Goal: Find specific page/section: Find specific page/section

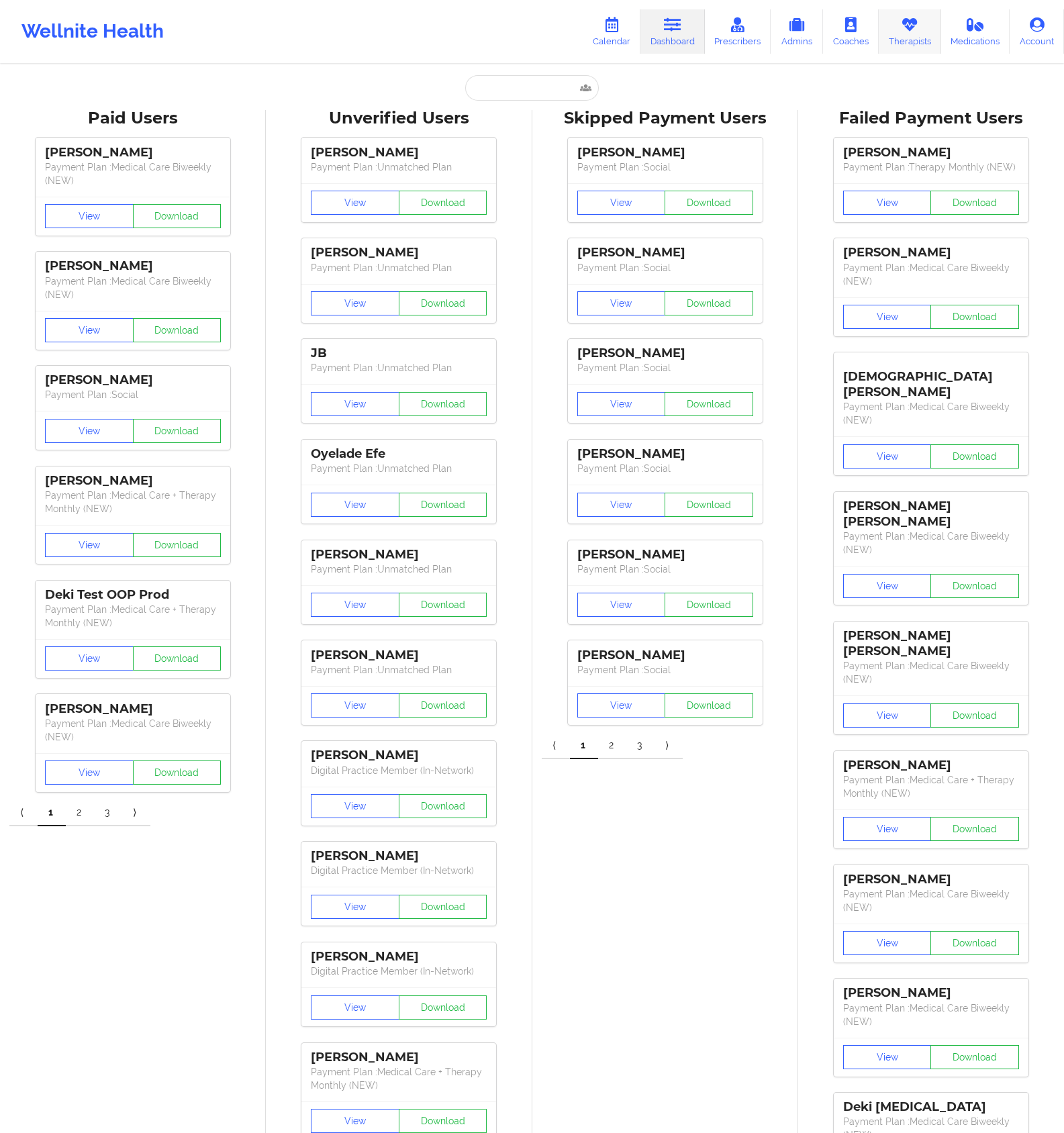
click at [895, 29] on link "Therapists" at bounding box center [910, 32] width 62 height 44
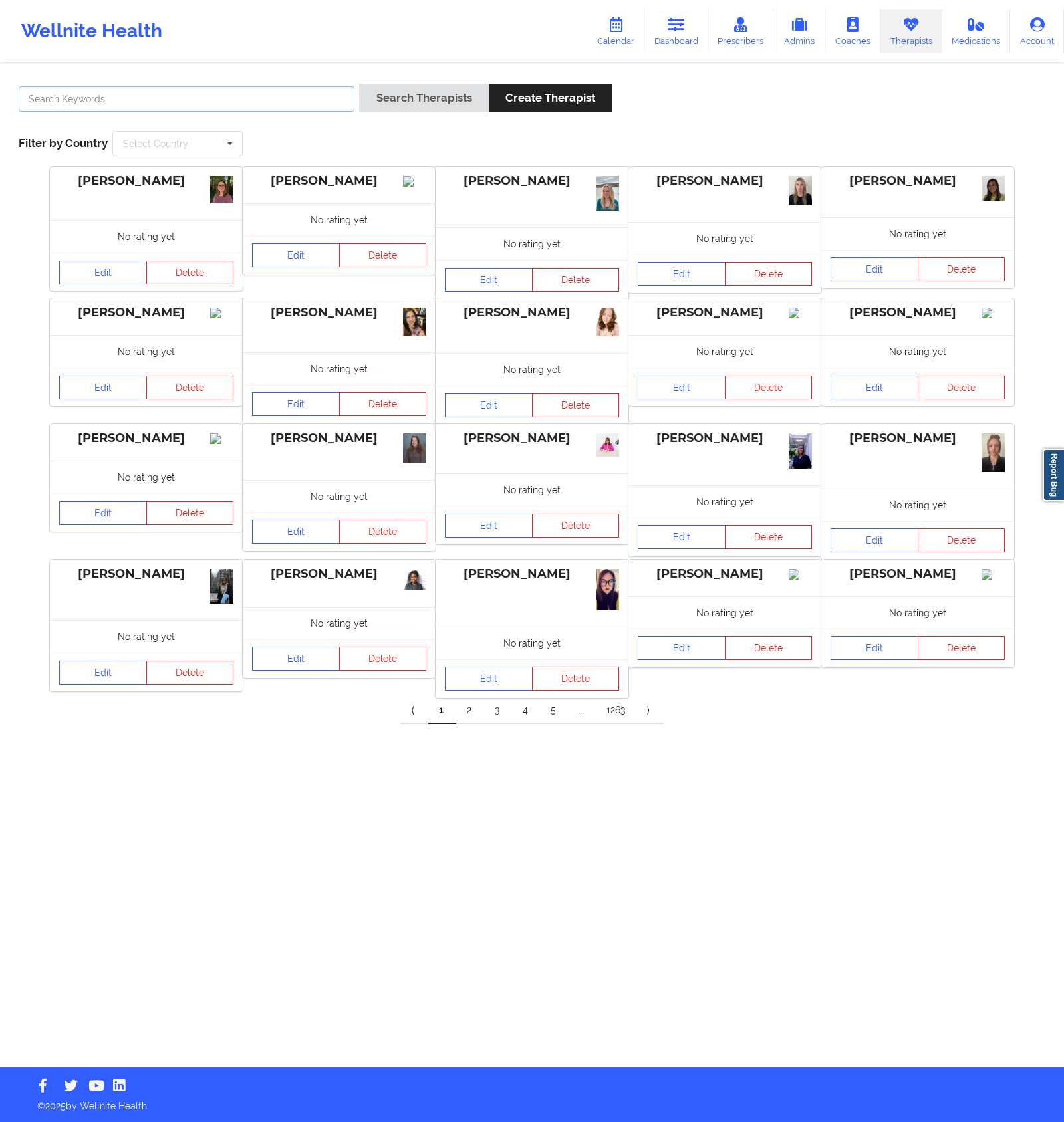
click at [267, 106] on input "text" at bounding box center [186, 99] width 336 height 25
type input "ava [GEOGRAPHIC_DATA]"
click at [359, 84] on button "Search Therapists" at bounding box center [424, 98] width 129 height 29
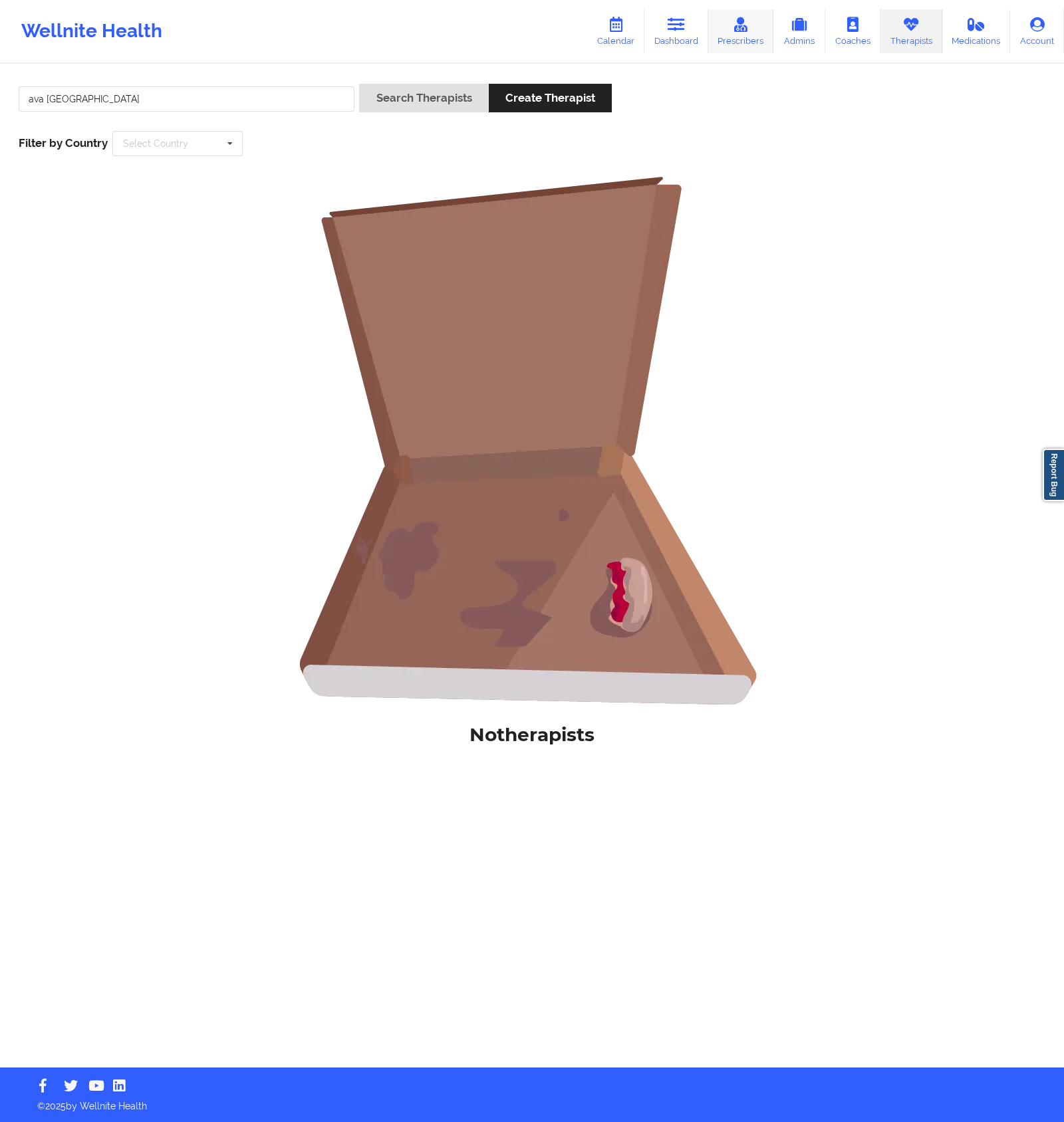
click at [729, 46] on link "Prescribers" at bounding box center [741, 32] width 66 height 44
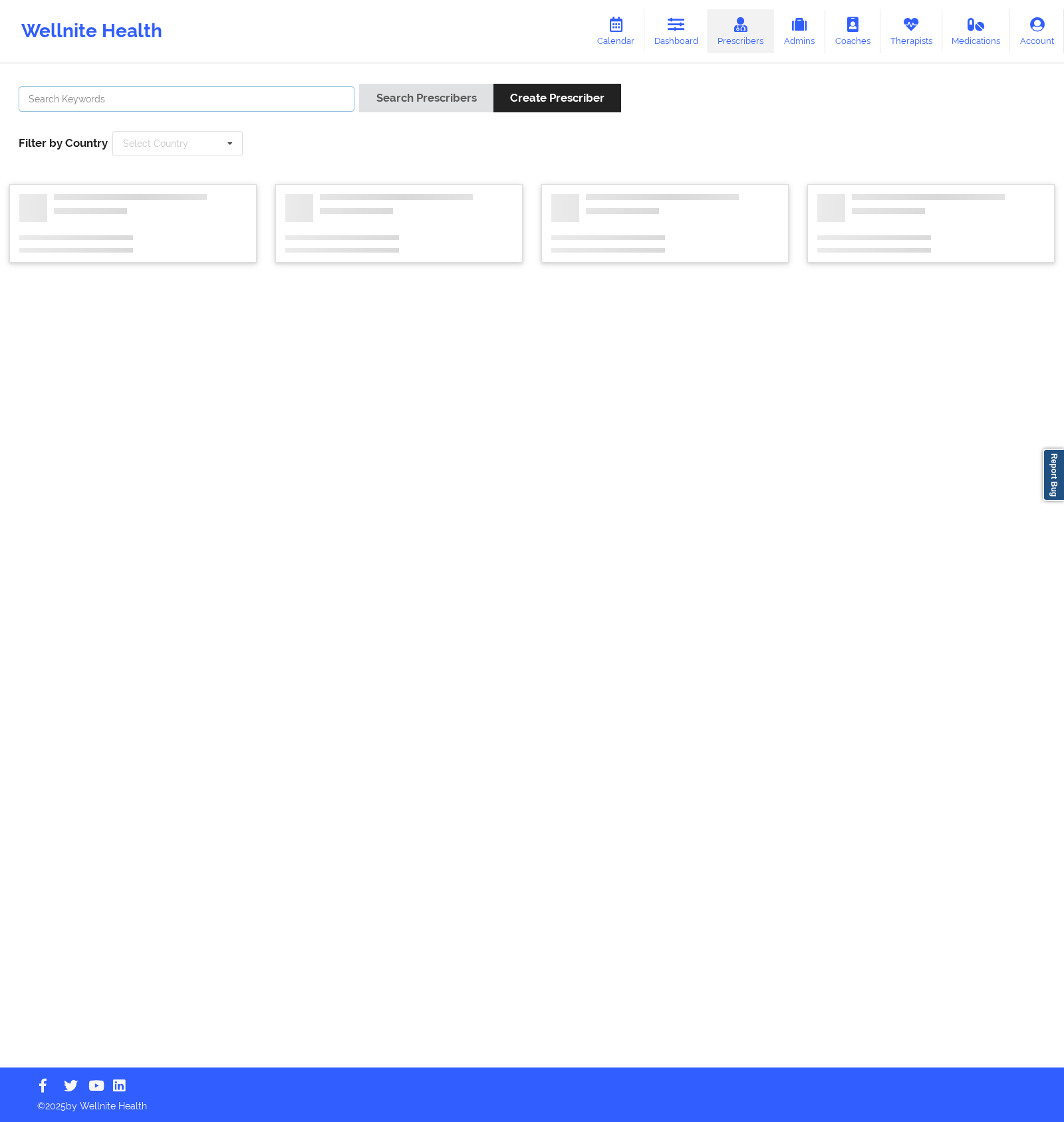
click at [283, 102] on input "text" at bounding box center [186, 99] width 336 height 25
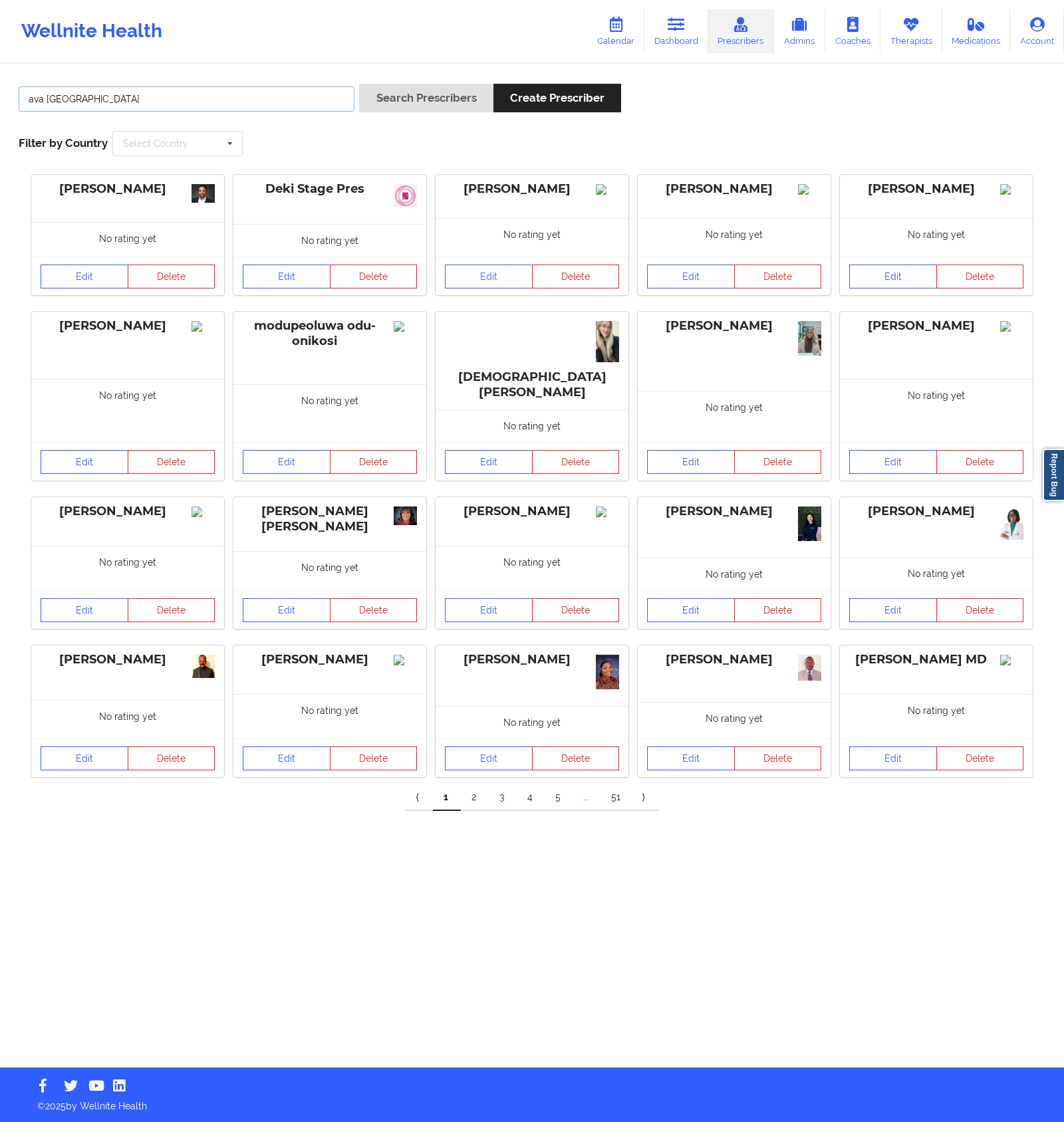
click at [359, 84] on button "Search Prescribers" at bounding box center [426, 98] width 133 height 29
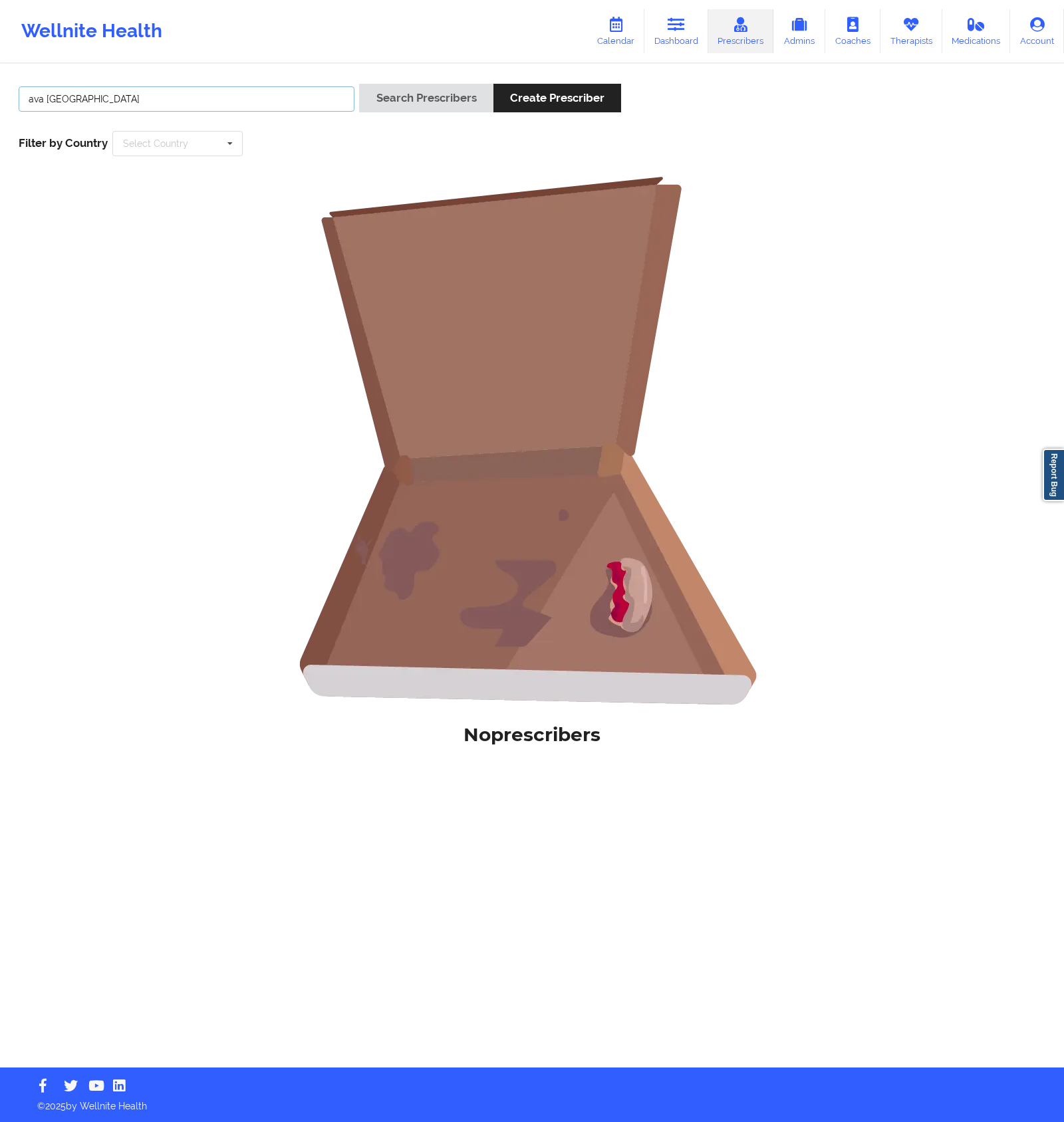
click at [203, 109] on input "ava [GEOGRAPHIC_DATA]" at bounding box center [186, 99] width 336 height 25
type input "[PERSON_NAME]"
click at [359, 84] on button "Search Prescribers" at bounding box center [426, 98] width 133 height 29
click at [907, 34] on link "Therapists" at bounding box center [911, 32] width 62 height 44
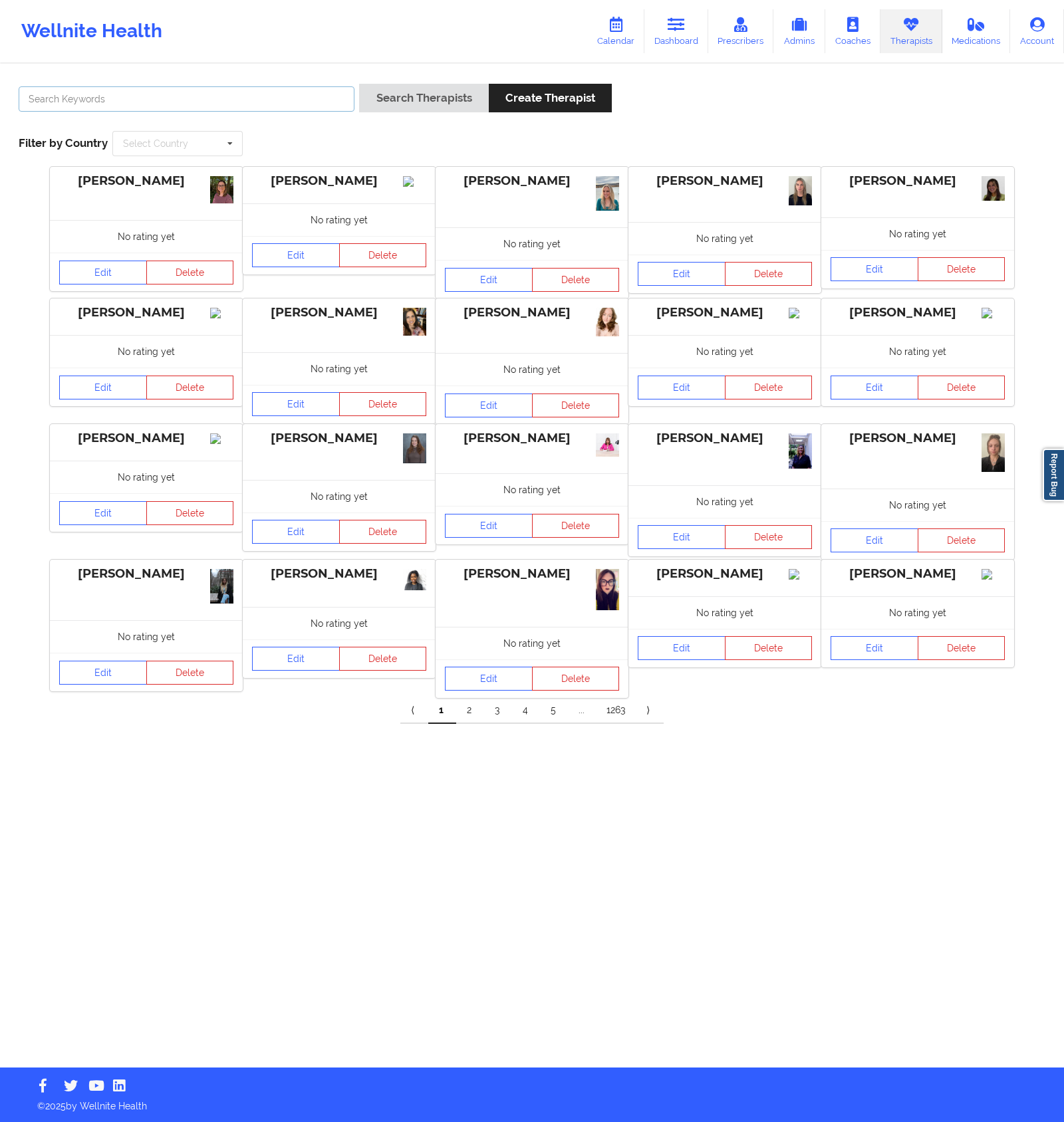
click at [214, 91] on input "text" at bounding box center [186, 99] width 336 height 25
click at [359, 84] on button "Search Therapists" at bounding box center [424, 98] width 129 height 29
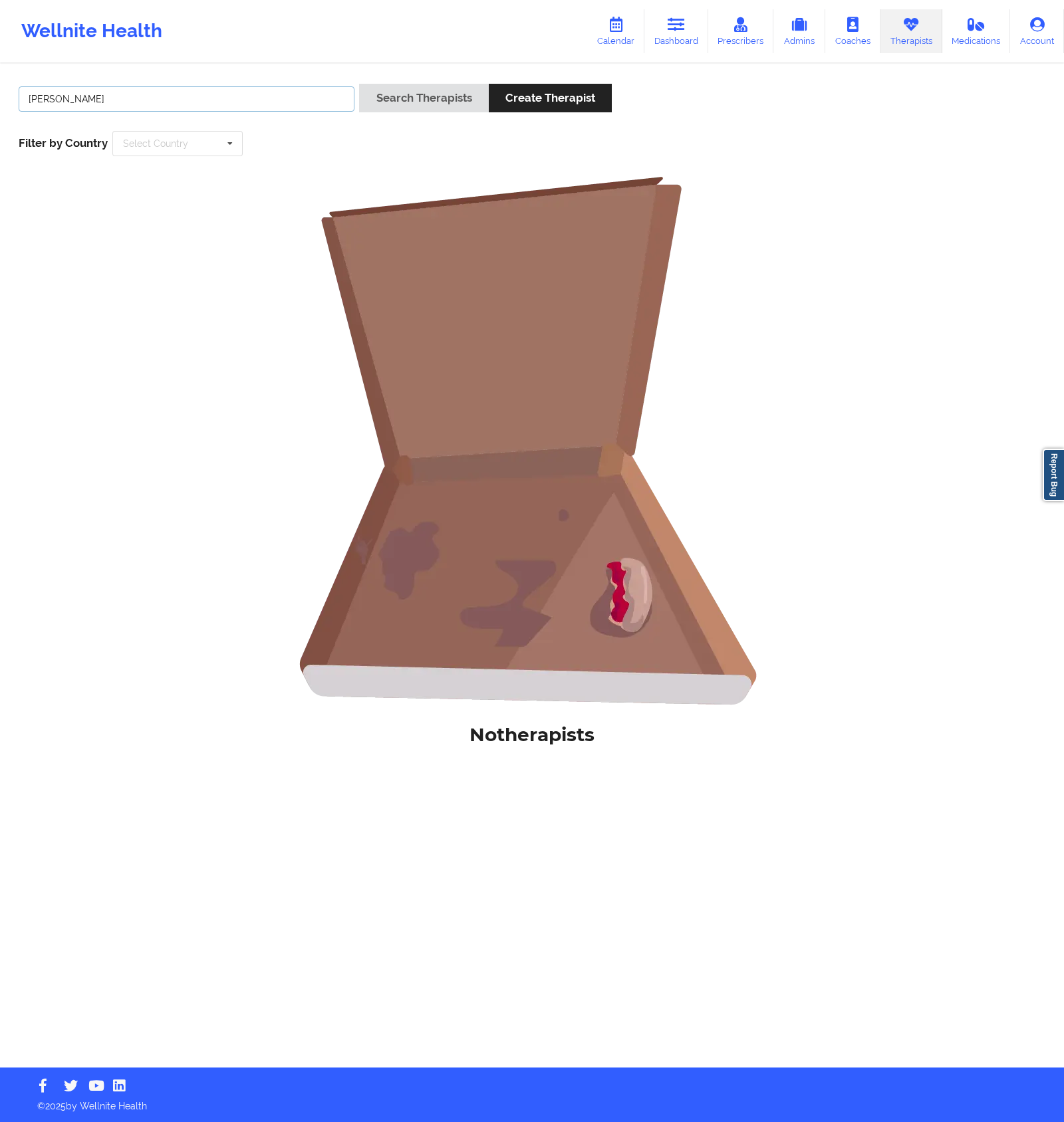
click at [359, 84] on button "Search Therapists" at bounding box center [424, 98] width 129 height 29
drag, startPoint x: 223, startPoint y: 105, endPoint x: -41, endPoint y: 92, distance: 264.3
click at [0, 92] on html "Wellnite Health Calendar Dashboard Prescribers Admins Coaches Therapists Medica…" at bounding box center [532, 561] width 1064 height 1122
click at [359, 84] on button "Search Therapists" at bounding box center [424, 98] width 129 height 29
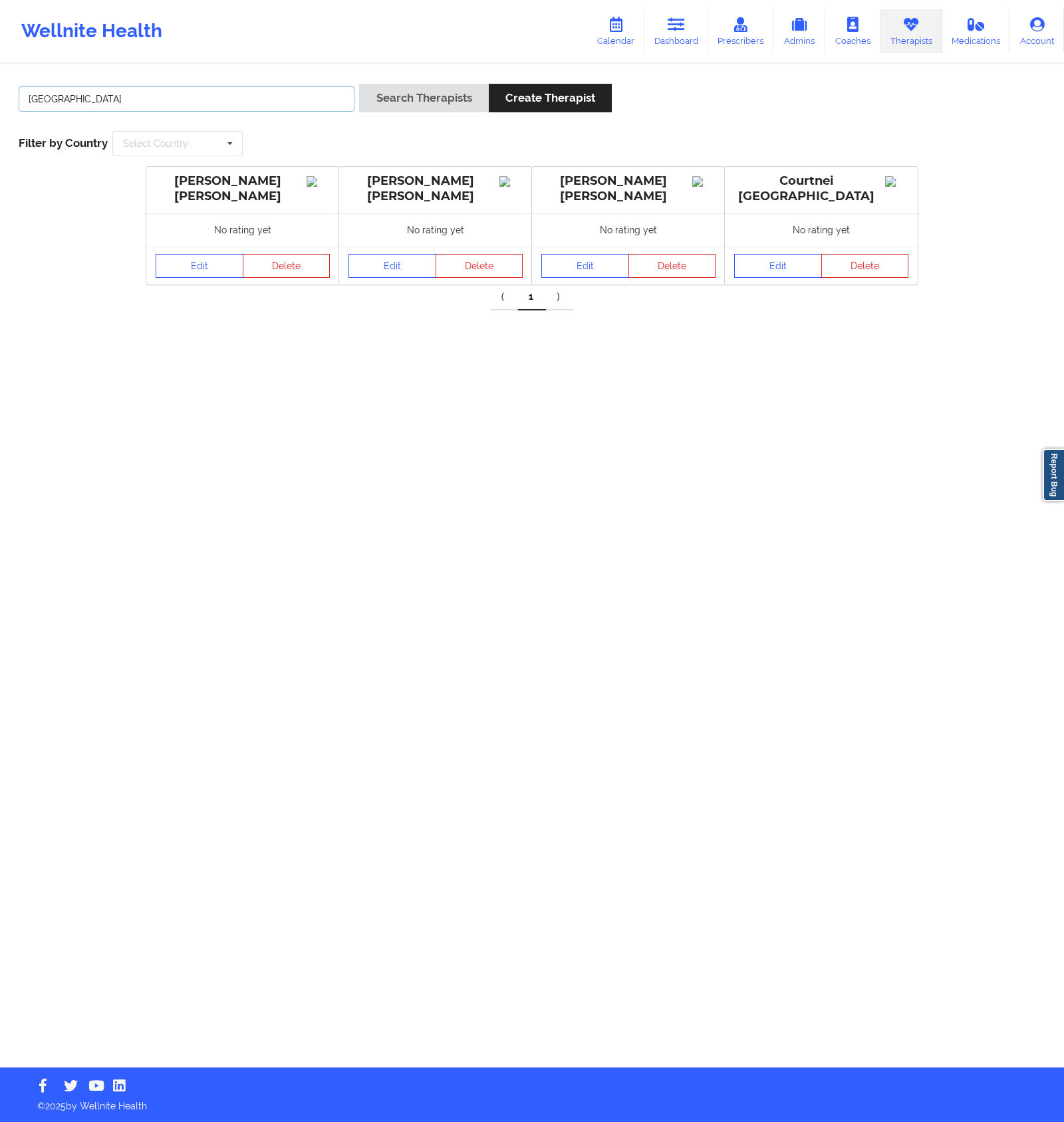
click at [169, 104] on input "[GEOGRAPHIC_DATA]" at bounding box center [186, 99] width 336 height 25
paste input "[EMAIL_ADDRESS][DOMAIN_NAME]"
click at [359, 84] on button "Search Therapists" at bounding box center [424, 98] width 129 height 29
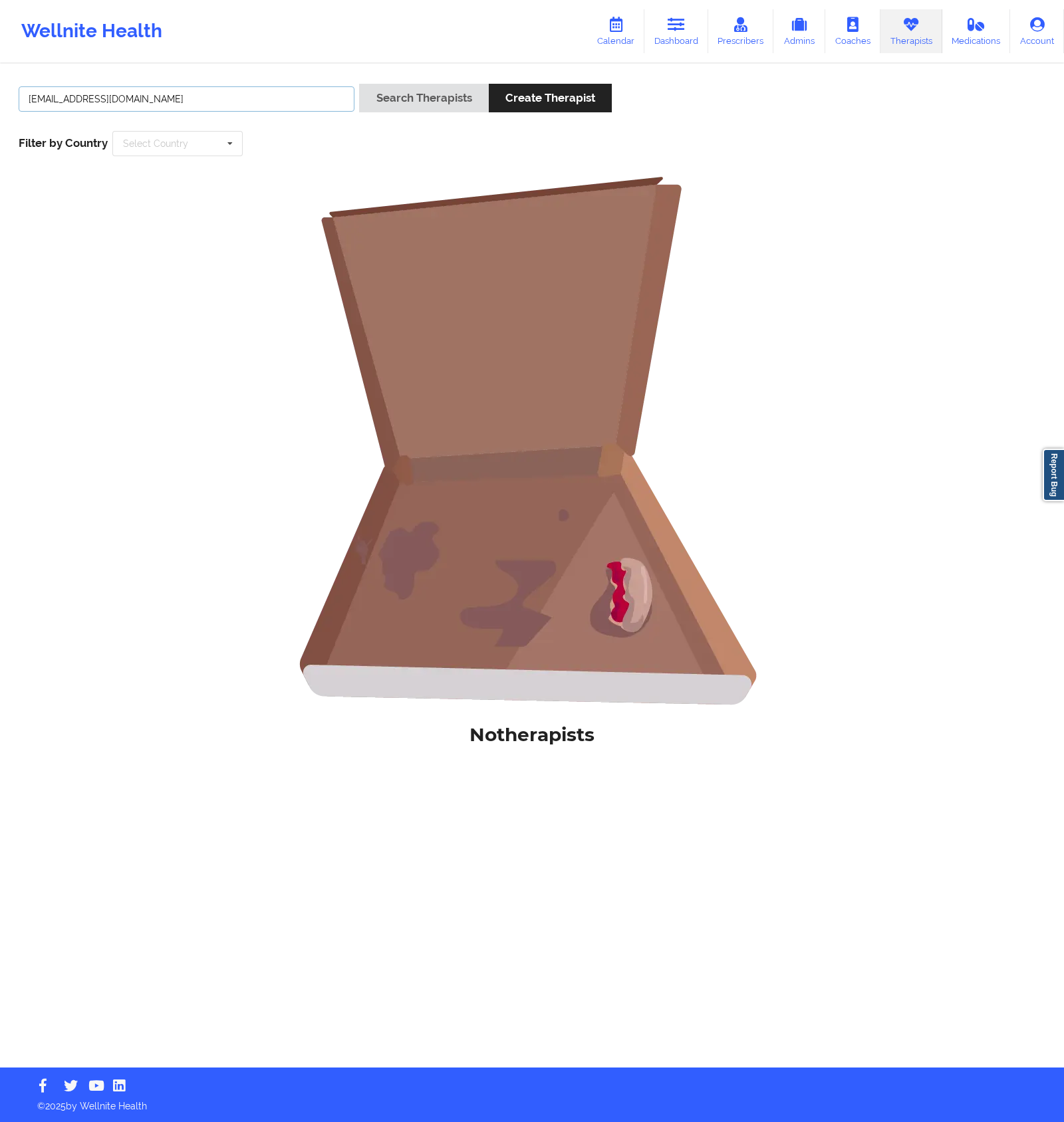
drag, startPoint x: 202, startPoint y: 102, endPoint x: -93, endPoint y: 94, distance: 295.1
click at [0, 94] on html "Wellnite Health Calendar Dashboard Prescribers Admins Coaches Therapists Medica…" at bounding box center [532, 561] width 1064 height 1122
type input "[PERSON_NAME]"
click at [359, 84] on button "Search Therapists" at bounding box center [424, 98] width 129 height 29
click at [747, 26] on icon at bounding box center [741, 24] width 17 height 14
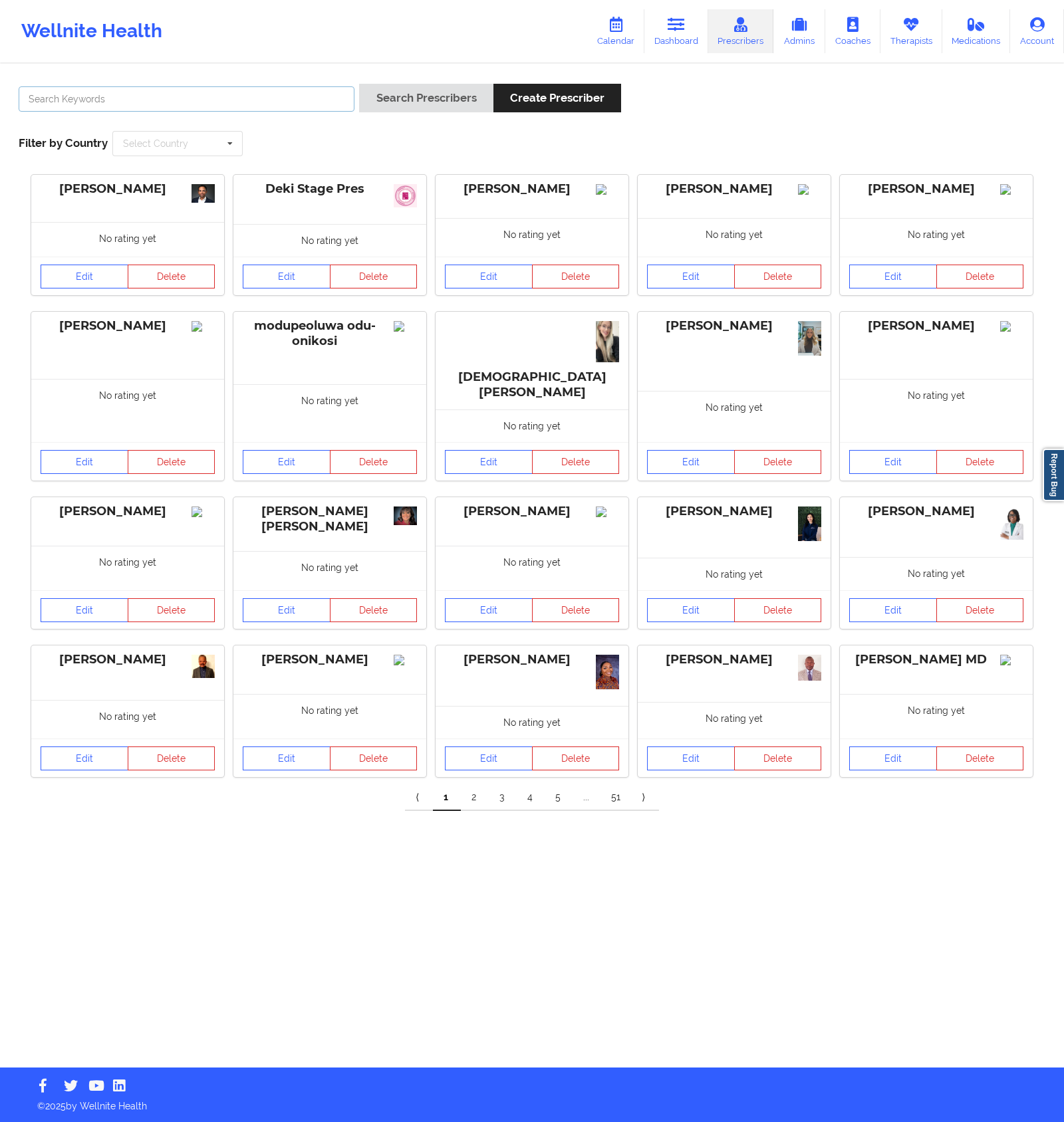
click at [199, 87] on input "text" at bounding box center [186, 99] width 336 height 25
paste input "[PERSON_NAME]"
type input "[PERSON_NAME]"
click at [359, 84] on button "Search Prescribers" at bounding box center [426, 98] width 133 height 29
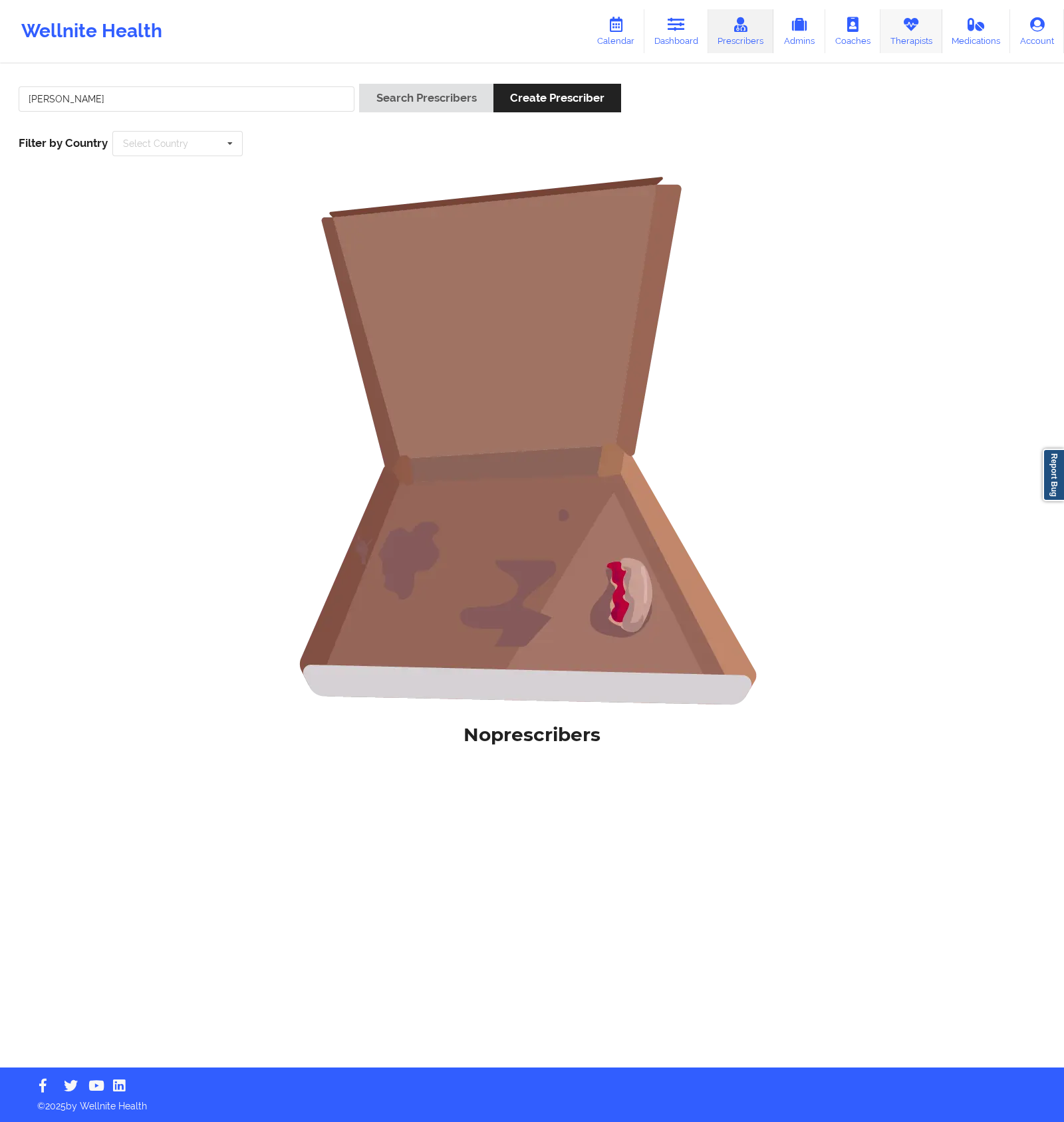
click at [891, 32] on link "Therapists" at bounding box center [911, 32] width 62 height 44
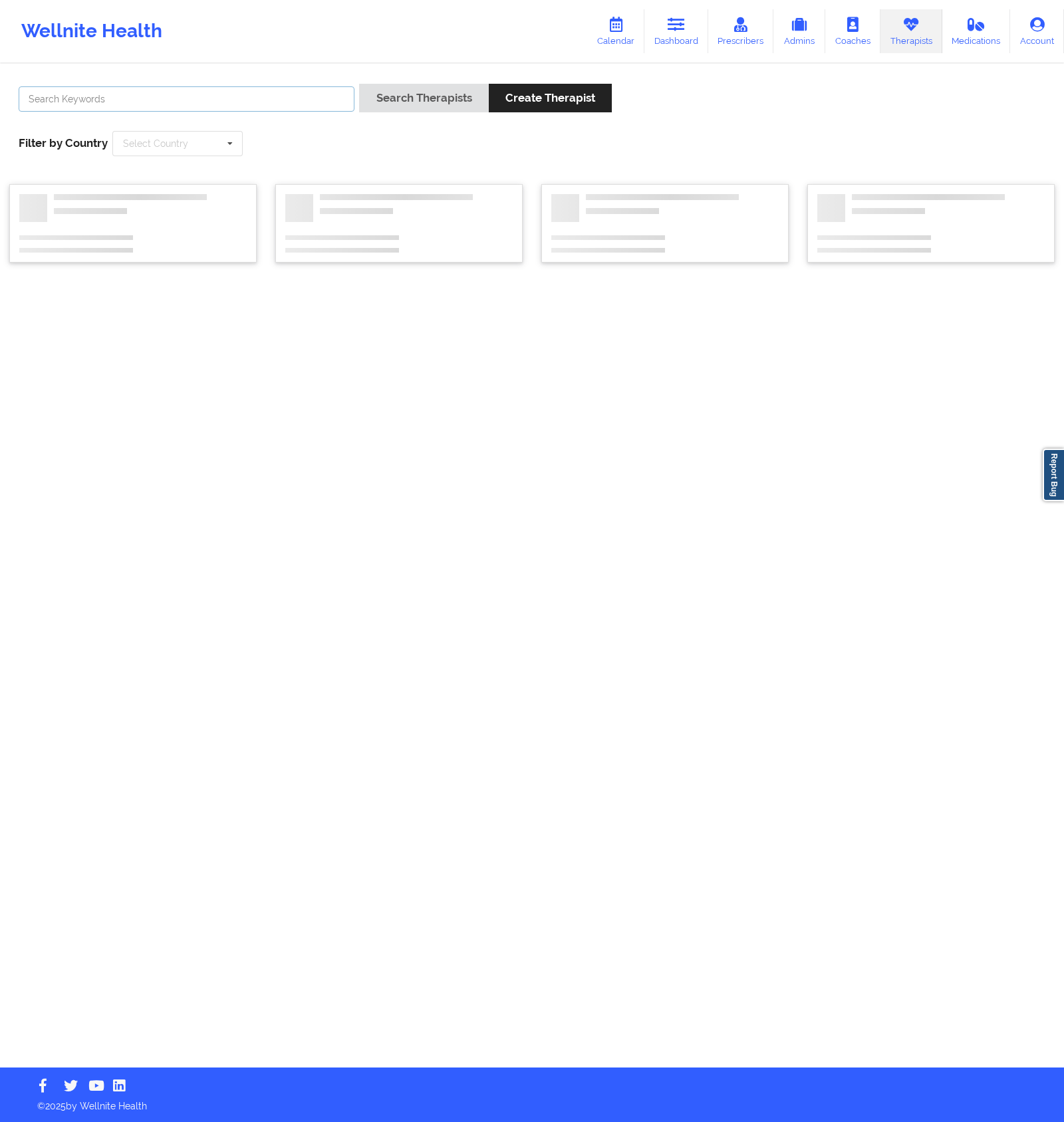
click at [111, 102] on input "text" at bounding box center [186, 99] width 336 height 25
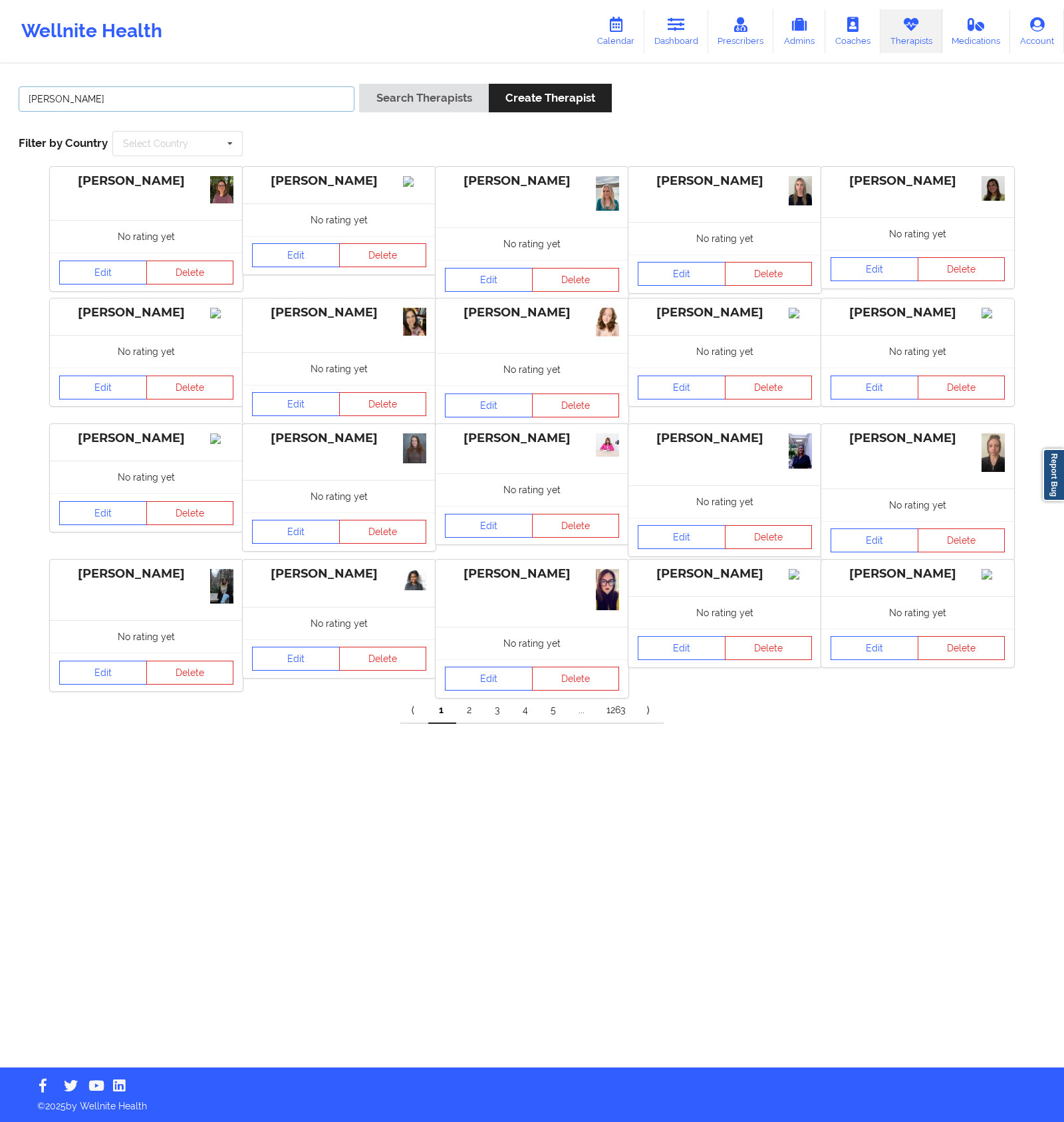
type input "[PERSON_NAME]"
click at [359, 84] on button "Search Therapists" at bounding box center [424, 98] width 129 height 29
